Goal: Transaction & Acquisition: Purchase product/service

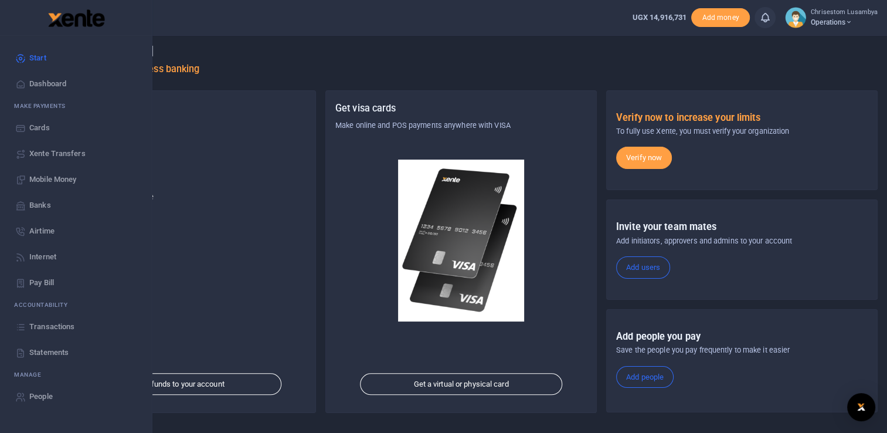
click at [62, 175] on span "Mobile Money" at bounding box center [52, 180] width 47 height 12
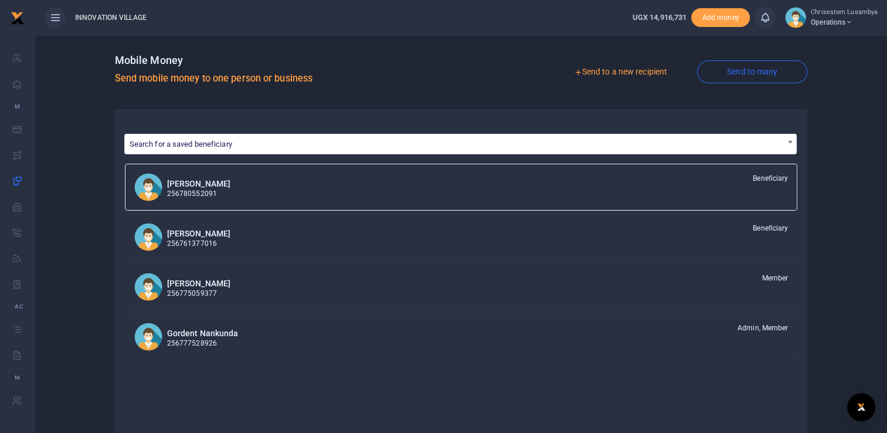
click at [626, 63] on link "Send to a new recipient" at bounding box center [620, 72] width 153 height 21
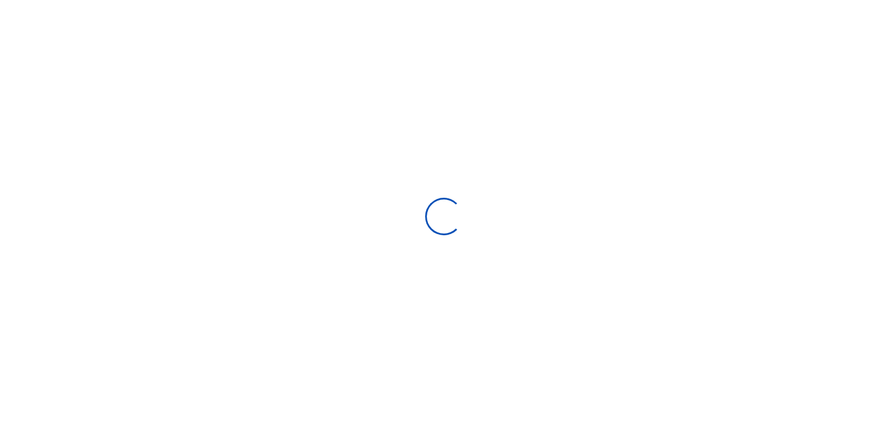
select select
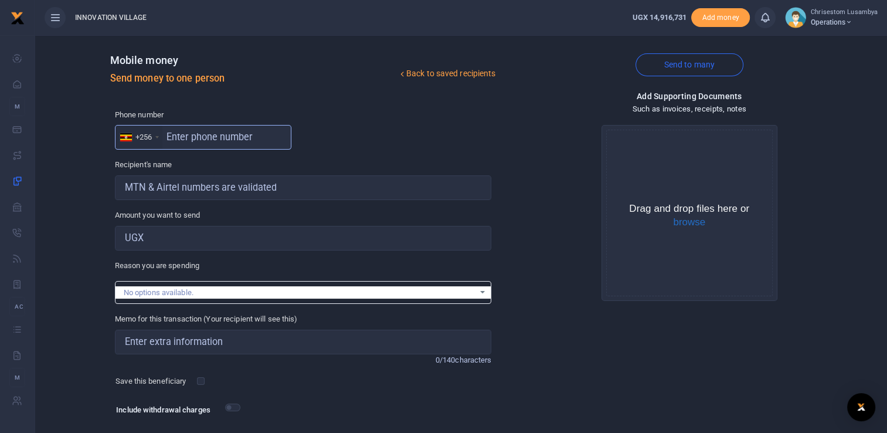
click at [223, 137] on input "text" at bounding box center [203, 137] width 177 height 25
type input "0"
click at [164, 133] on input "2880574" at bounding box center [203, 137] width 177 height 25
type input "702880574"
type input "Henry Kijjambu"
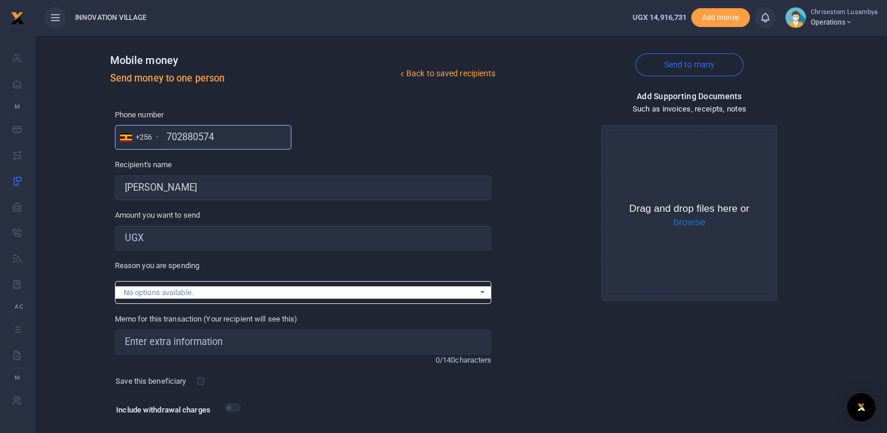
type input "702880574"
click at [163, 287] on div "No options available." at bounding box center [299, 293] width 351 height 12
click at [216, 241] on input "Amount you want to send" at bounding box center [303, 238] width 377 height 25
click at [408, 294] on div "No options available." at bounding box center [299, 293] width 351 height 12
click at [482, 292] on div "No options available." at bounding box center [304, 292] width 376 height 13
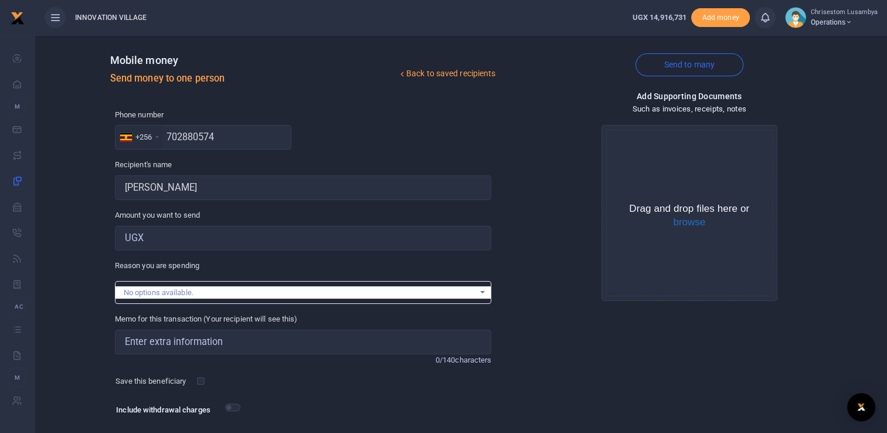
click at [311, 354] on div "Memo for this transaction (Your recipient will see this) Reason is required. 0/…" at bounding box center [303, 339] width 387 height 52
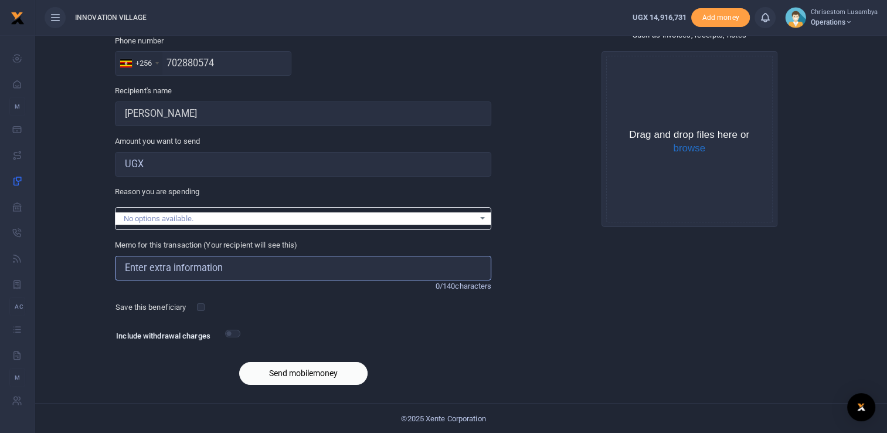
click at [370, 273] on input "Memo for this transaction (Your recipient will see this)" at bounding box center [303, 268] width 377 height 25
type input "Trial Transfer"
click at [204, 307] on input "checkbox" at bounding box center [201, 307] width 8 height 8
checkbox input "true"
click at [310, 369] on button "Send mobilemoney" at bounding box center [303, 373] width 128 height 23
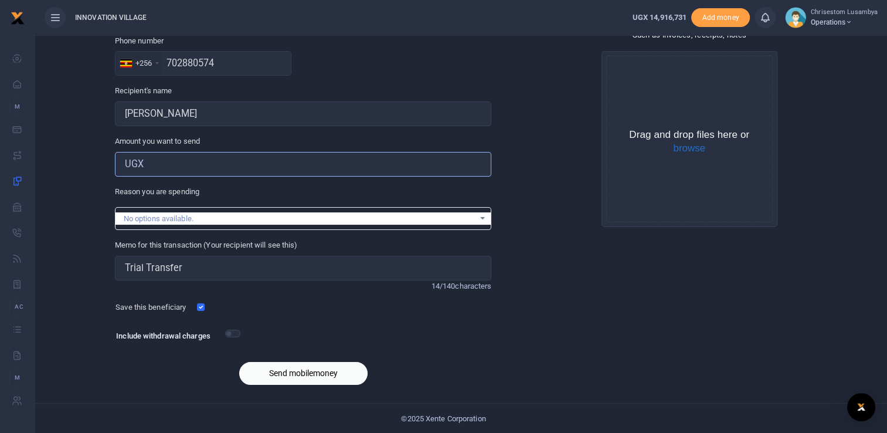
click at [177, 157] on input "Amount you want to send" at bounding box center [303, 164] width 377 height 25
type input "10,000"
click at [289, 362] on button "Send mobilemoney" at bounding box center [303, 373] width 128 height 23
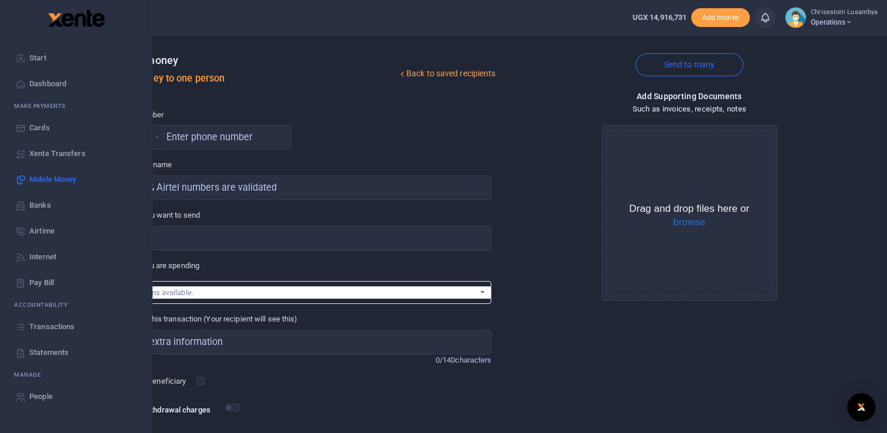
click at [57, 150] on span "Xente Transfers" at bounding box center [57, 154] width 56 height 12
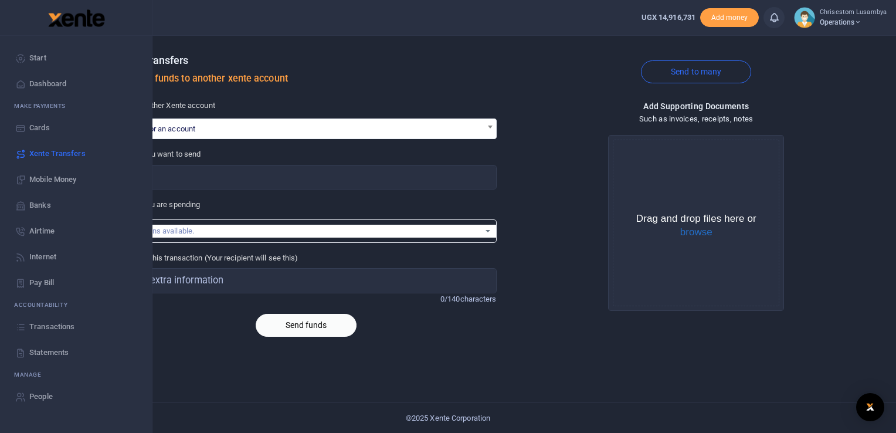
click at [64, 176] on span "Mobile Money" at bounding box center [52, 180] width 47 height 12
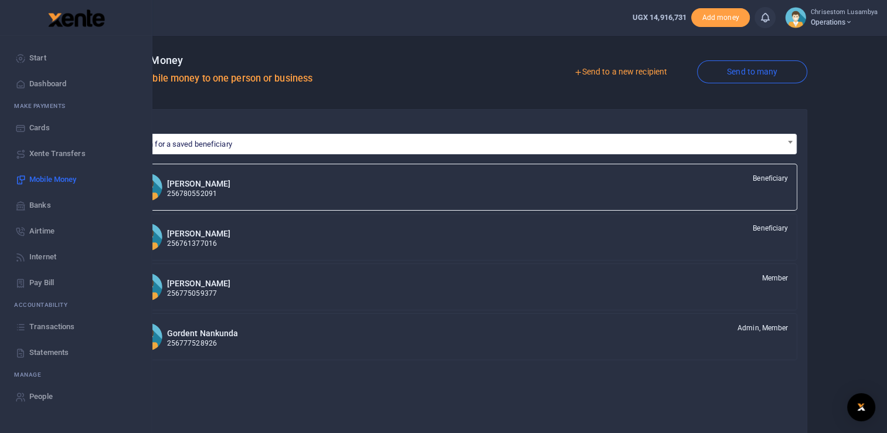
click at [65, 330] on span "Transactions" at bounding box center [51, 327] width 45 height 12
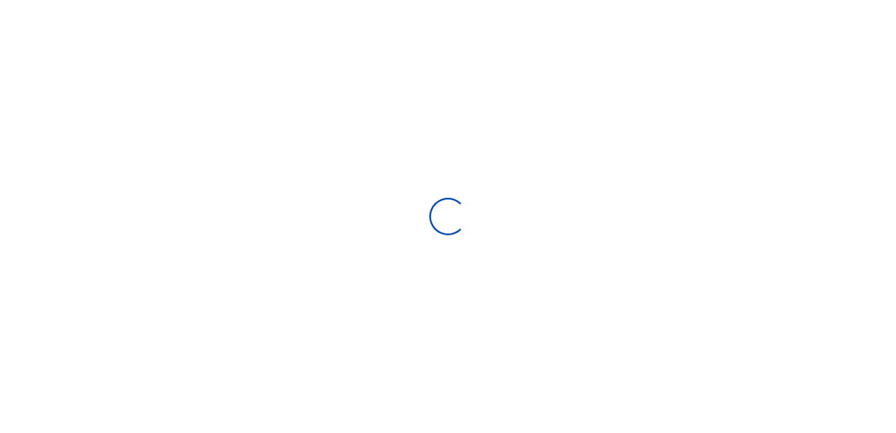
select select
type input "[DATE] - [DATE]"
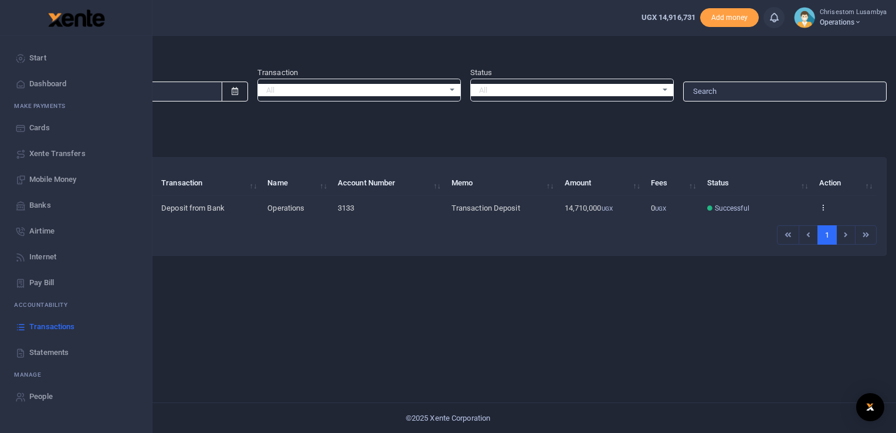
click at [52, 178] on span "Mobile Money" at bounding box center [52, 180] width 47 height 12
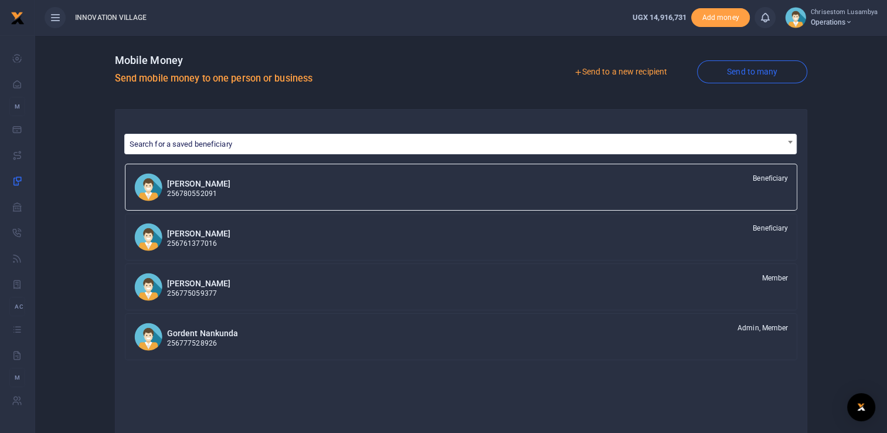
click at [618, 68] on link "Send to a new recipient" at bounding box center [620, 72] width 153 height 21
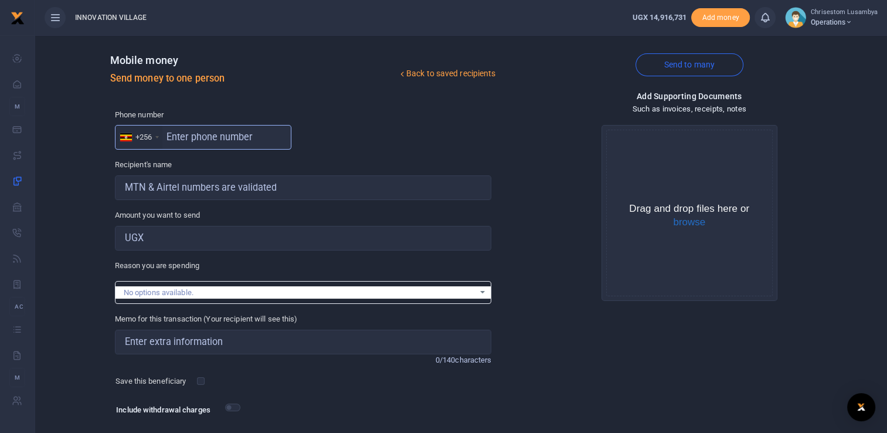
click at [213, 142] on input "text" at bounding box center [203, 137] width 177 height 25
type input "702880574"
type input "Henry Kijjambu"
type input "702880574"
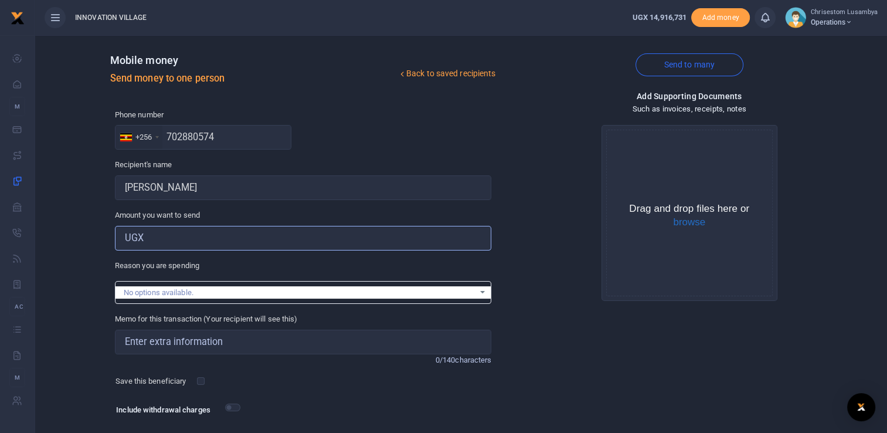
click at [199, 233] on input "Amount you want to send" at bounding box center [303, 238] width 377 height 25
type input "10,000"
click at [224, 292] on div "No options available." at bounding box center [299, 293] width 351 height 12
click at [195, 339] on input "Memo for this transaction (Your recipient will see this)" at bounding box center [303, 342] width 377 height 25
type input "Trial Transfer"
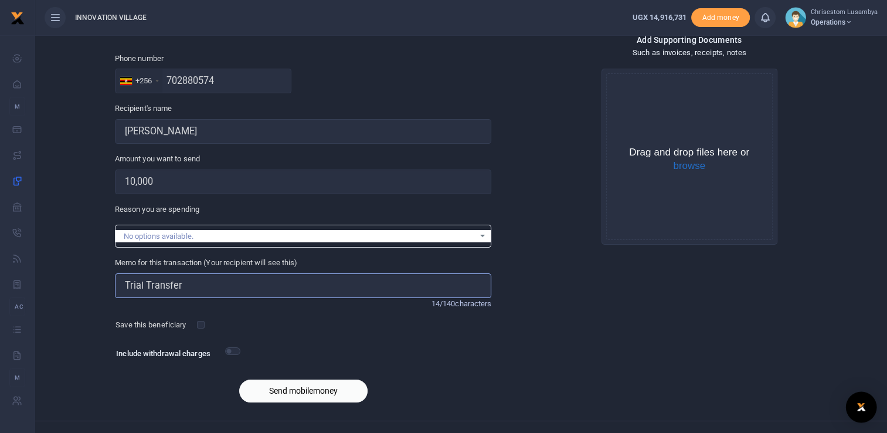
scroll to position [74, 0]
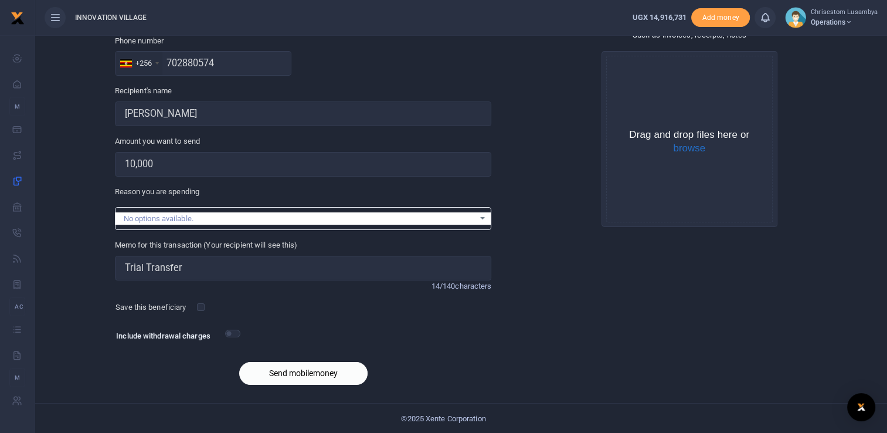
click at [301, 373] on button "Send mobilemoney" at bounding box center [303, 373] width 128 height 23
